Goal: Information Seeking & Learning: Learn about a topic

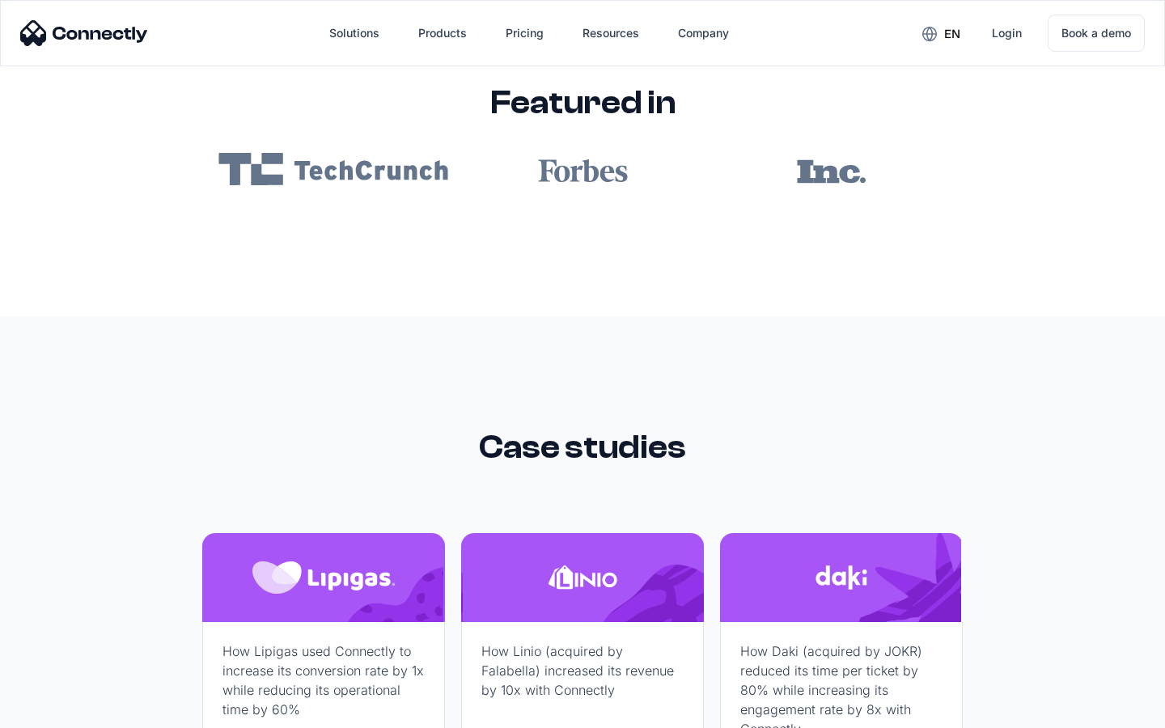
scroll to position [9685, 0]
